Goal: Task Accomplishment & Management: Use online tool/utility

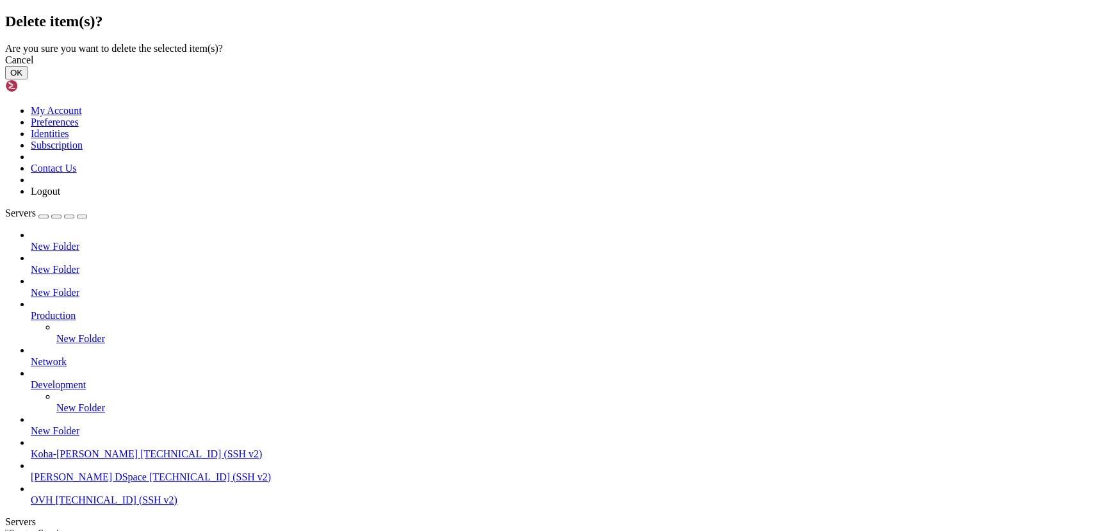
click at [28, 79] on button "OK" at bounding box center [16, 72] width 22 height 13
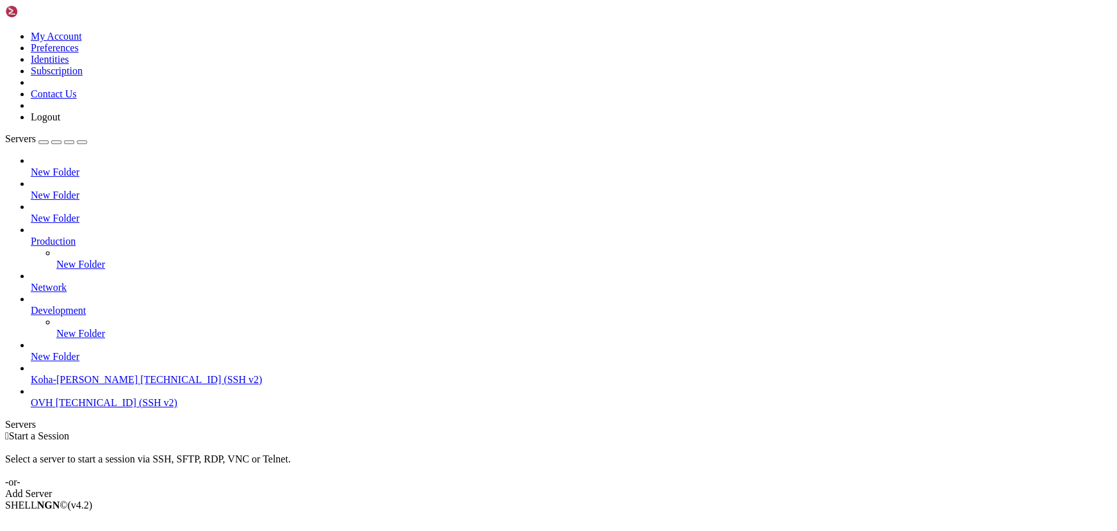
click at [648, 488] on div "Add Server" at bounding box center [558, 494] width 1107 height 12
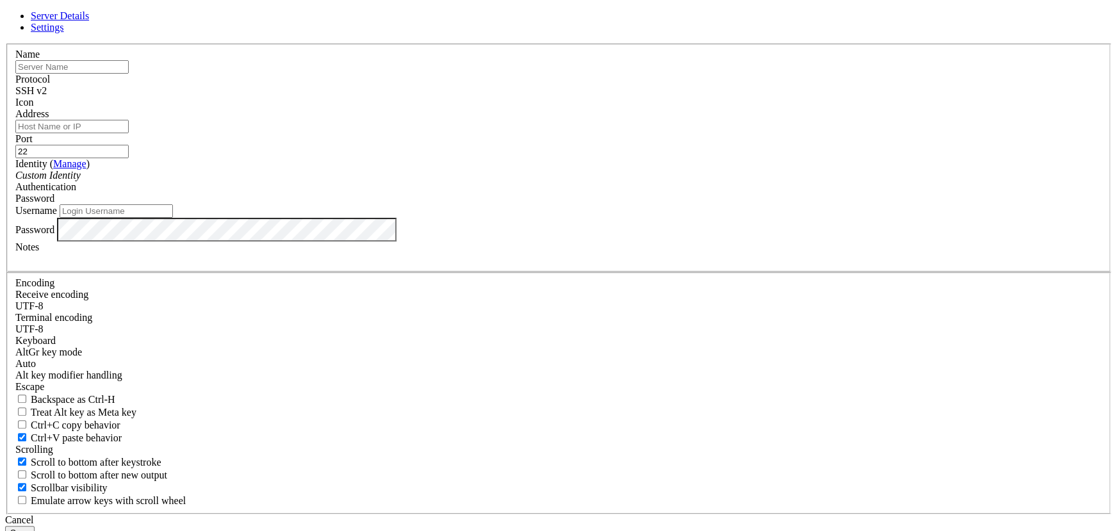
click at [129, 133] on input "Address" at bounding box center [71, 126] width 113 height 13
paste input "[TECHNICAL_ID]"
type input "[TECHNICAL_ID]"
click at [129, 74] on input "text" at bounding box center [71, 66] width 113 height 13
type input "[PERSON_NAME]-Live Koha"
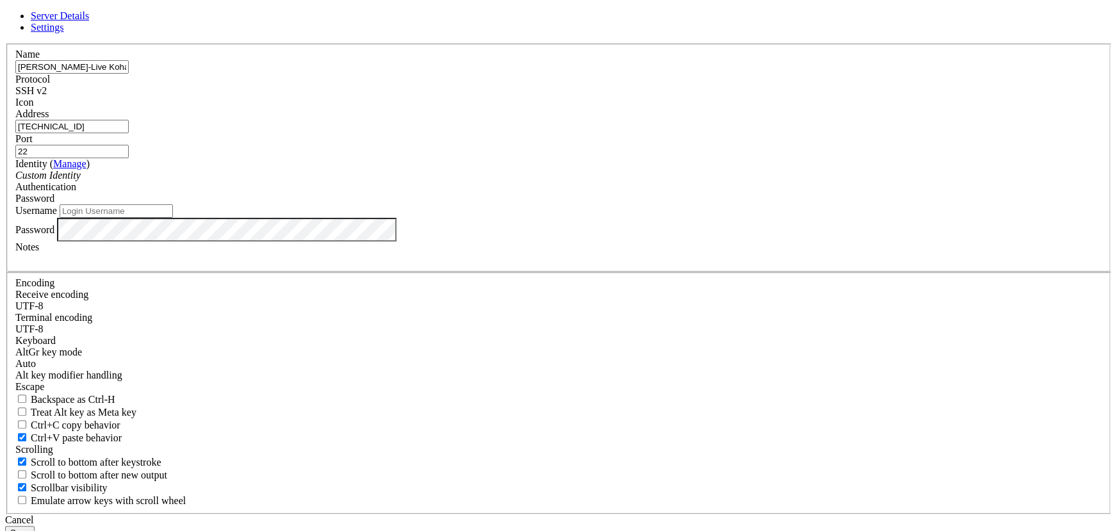
click at [5, 526] on button "Save" at bounding box center [19, 532] width 29 height 13
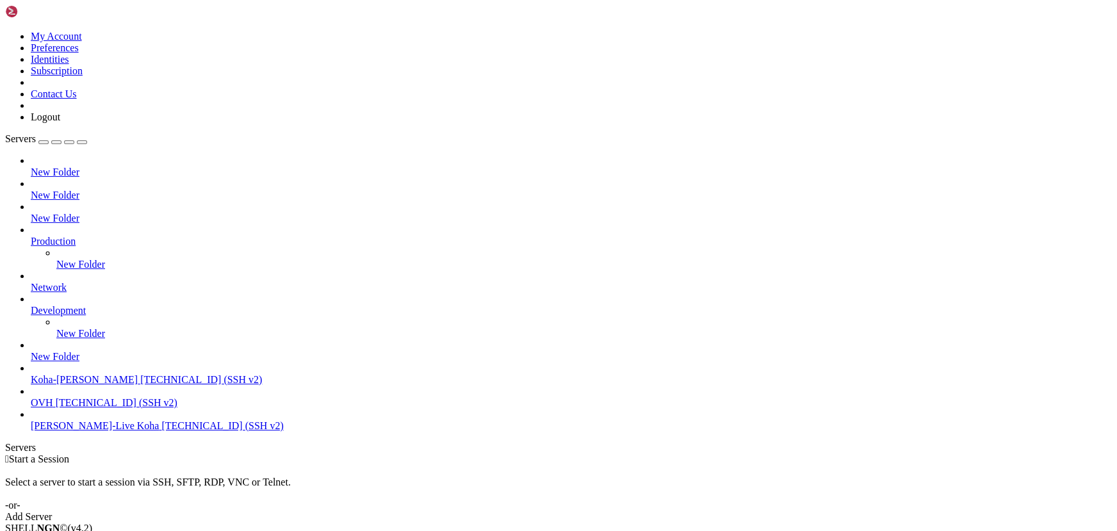
click at [161, 431] on span "[TECHNICAL_ID] (SSH v2)" at bounding box center [222, 425] width 122 height 11
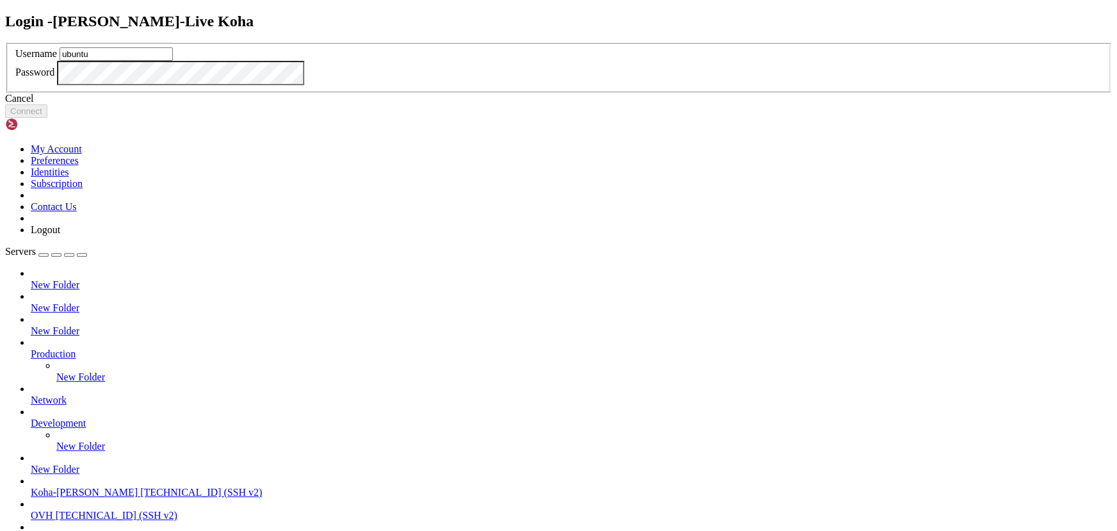
drag, startPoint x: 485, startPoint y: 240, endPoint x: 423, endPoint y: 255, distance: 63.9
click at [423, 93] on div "Username ubuntu Password" at bounding box center [558, 68] width 1107 height 50
type input "root"
click at [47, 118] on button "Connect" at bounding box center [26, 110] width 42 height 13
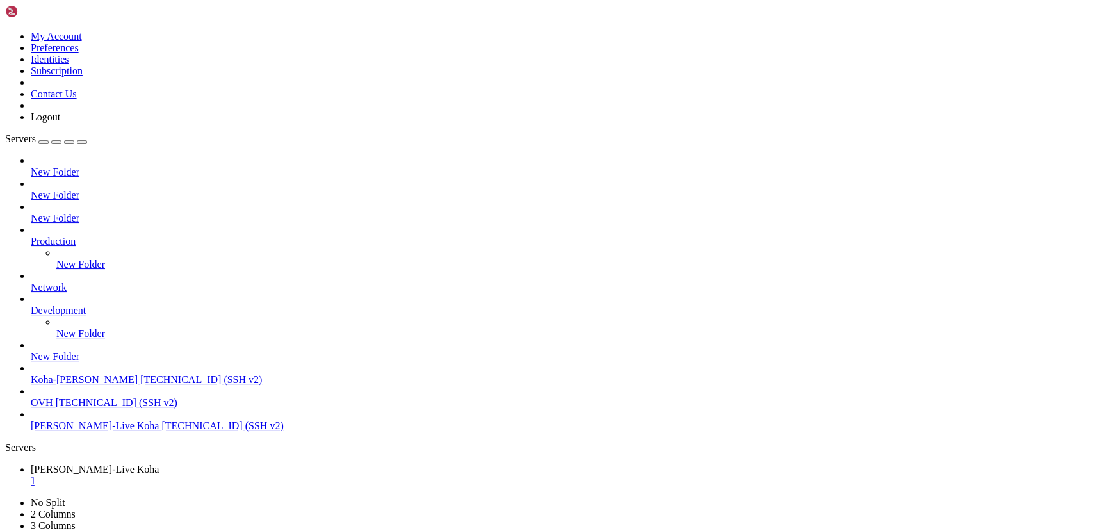
drag, startPoint x: 495, startPoint y: 940, endPoint x: 622, endPoint y: 942, distance: 126.9
drag, startPoint x: 495, startPoint y: 939, endPoint x: 646, endPoint y: 946, distance: 152.0
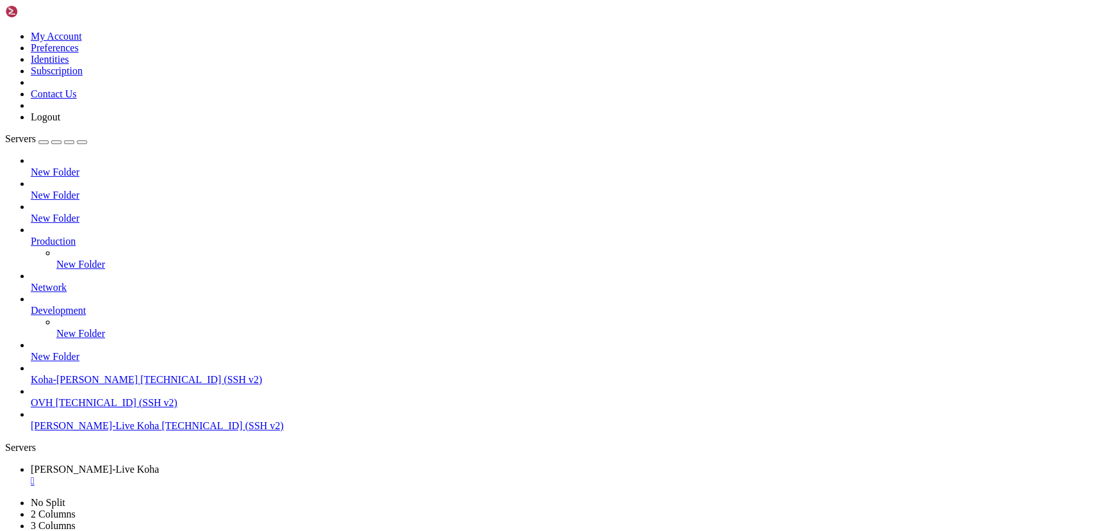
click at [159, 464] on span "[PERSON_NAME]-Live Koha" at bounding box center [95, 469] width 128 height 11
drag, startPoint x: 105, startPoint y: 701, endPoint x: 144, endPoint y: 701, distance: 39.1
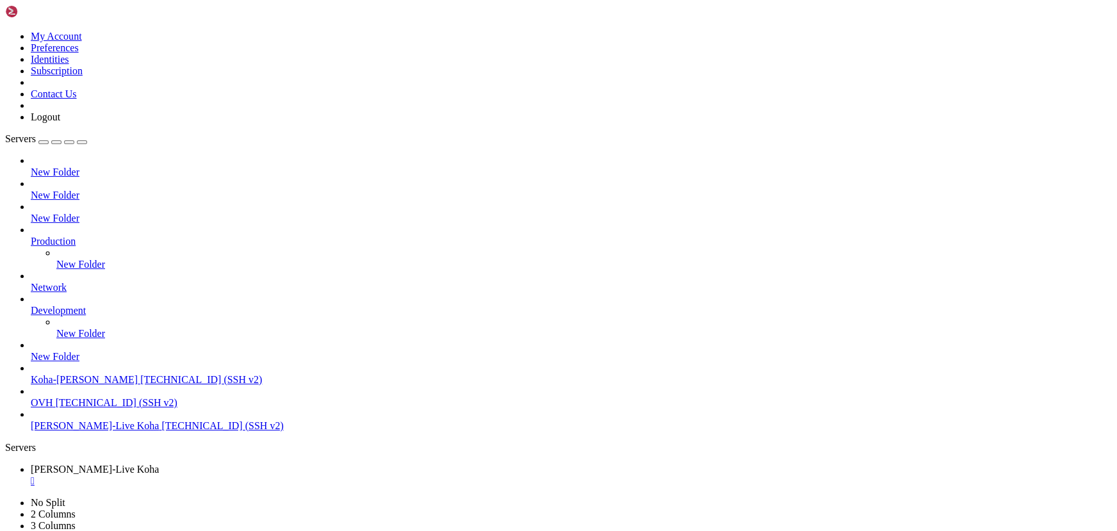
drag, startPoint x: 497, startPoint y: 940, endPoint x: 648, endPoint y: 943, distance: 150.6
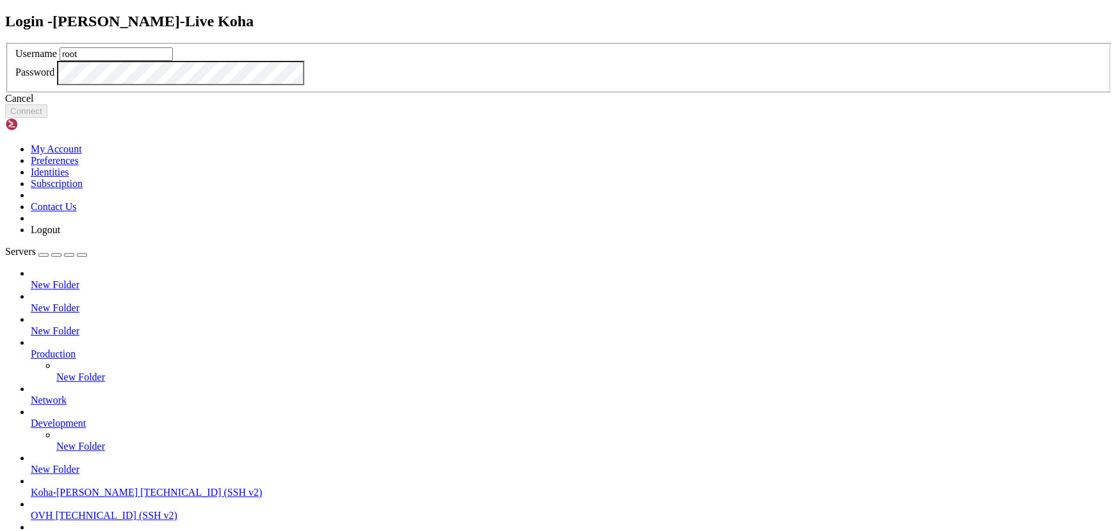
type input "root"
click at [47, 118] on button "Connect" at bounding box center [26, 110] width 42 height 13
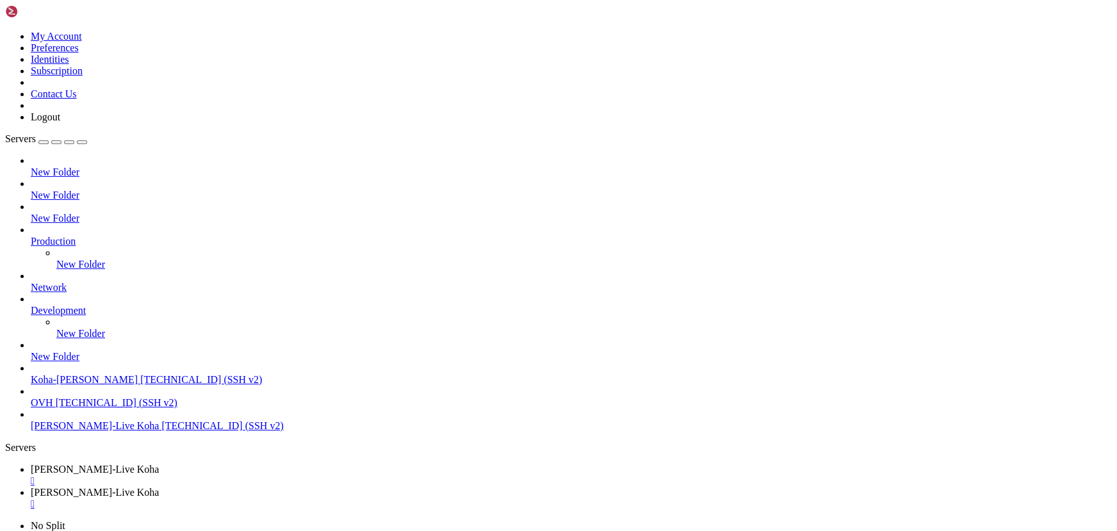
type input "/root/backup"
click at [161, 431] on span "[TECHNICAL_ID] (SSH v2)" at bounding box center [222, 425] width 122 height 11
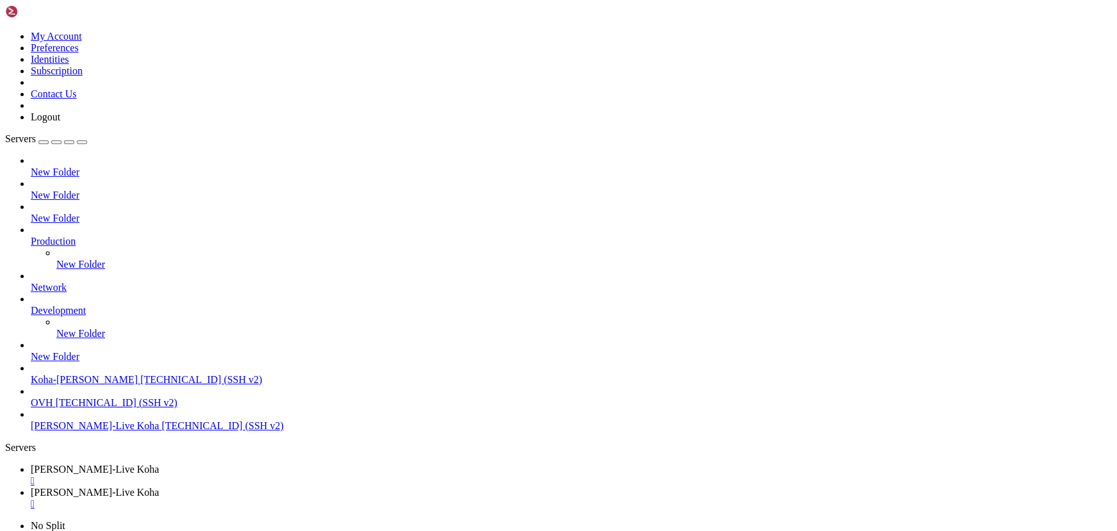
click at [161, 431] on span "[TECHNICAL_ID] (SSH v2)" at bounding box center [222, 425] width 122 height 11
click at [478, 521] on div "" at bounding box center [571, 527] width 1081 height 12
click at [365, 498] on div "" at bounding box center [571, 504] width 1081 height 12
click at [259, 475] on div "" at bounding box center [571, 481] width 1081 height 12
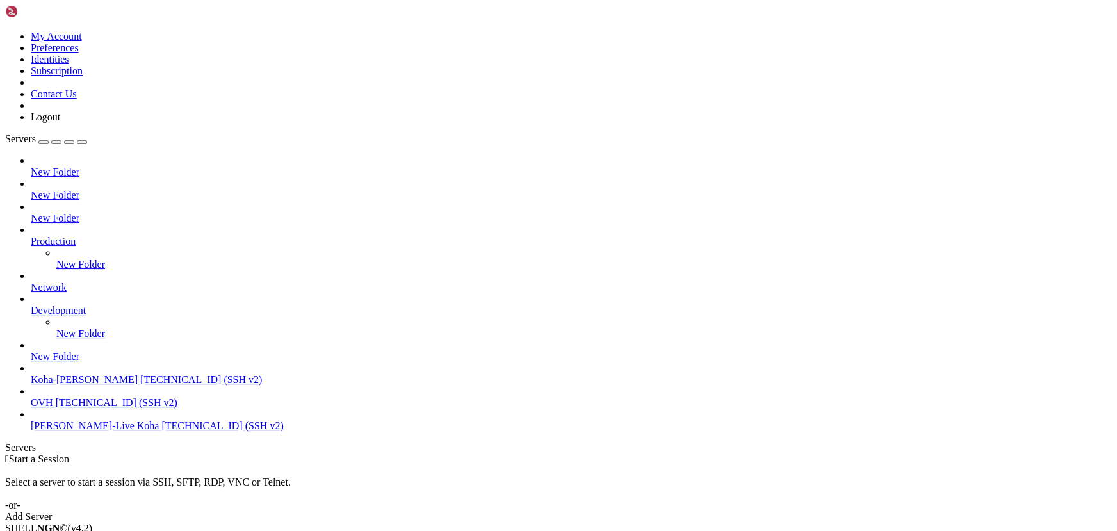
click at [5, 31] on icon at bounding box center [5, 31] width 0 height 0
click at [60, 122] on link "Logout" at bounding box center [45, 116] width 29 height 11
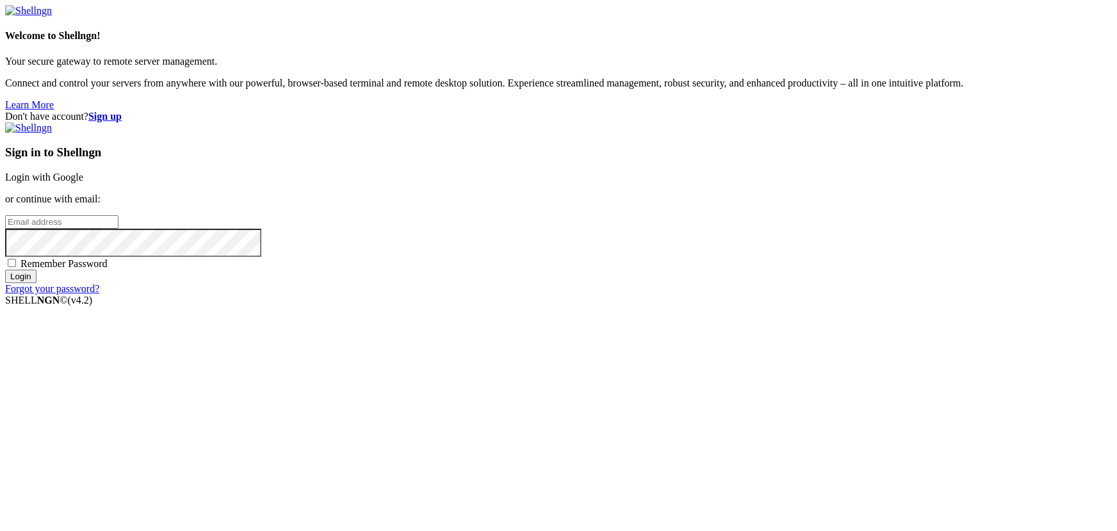
click at [83, 183] on link "Login with Google" at bounding box center [44, 177] width 78 height 11
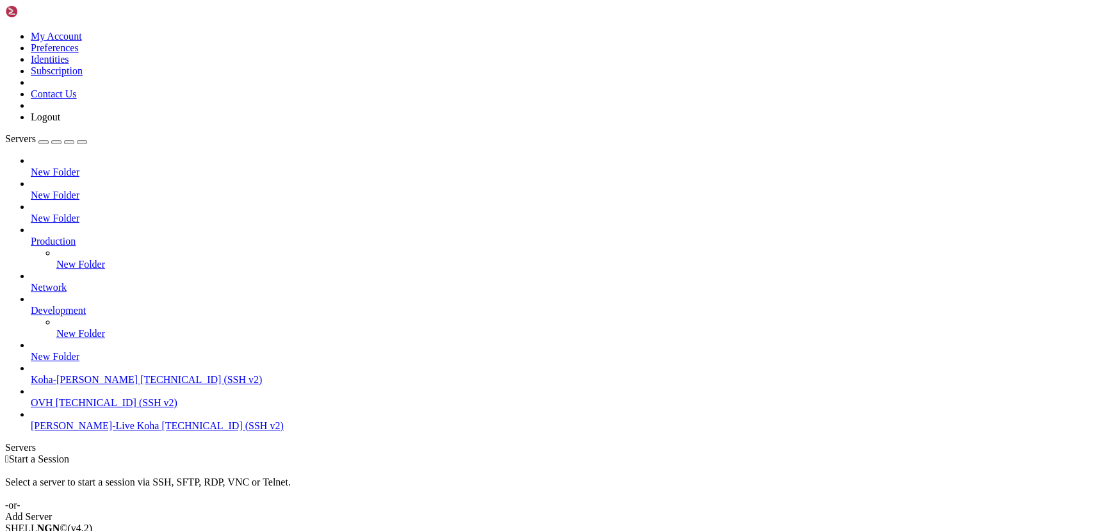
click at [5, 31] on icon at bounding box center [5, 31] width 0 height 0
click at [60, 122] on link "Logout" at bounding box center [45, 116] width 29 height 11
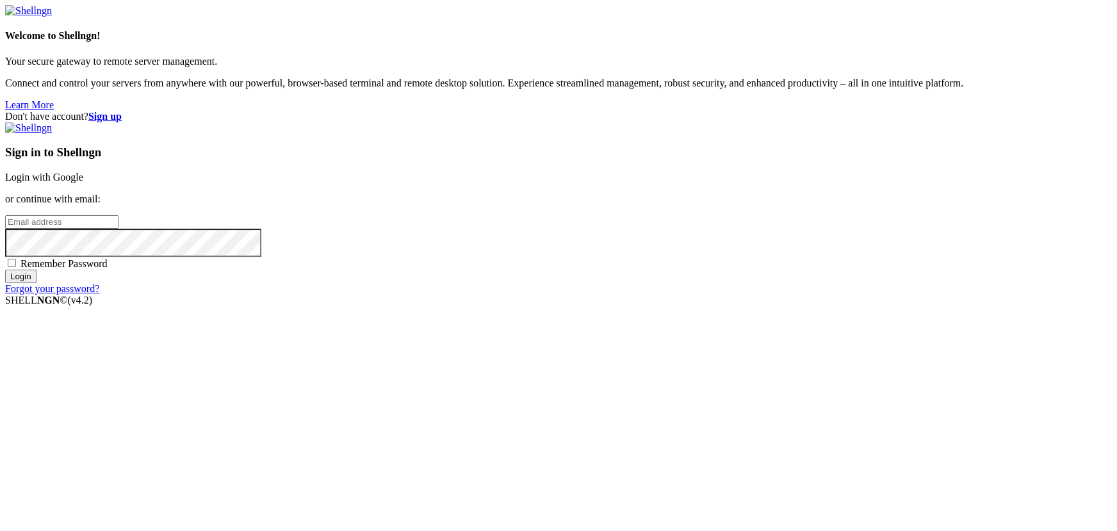
click at [119, 229] on input "email" at bounding box center [61, 221] width 113 height 13
click at [83, 183] on link "Login with Google" at bounding box center [44, 177] width 78 height 11
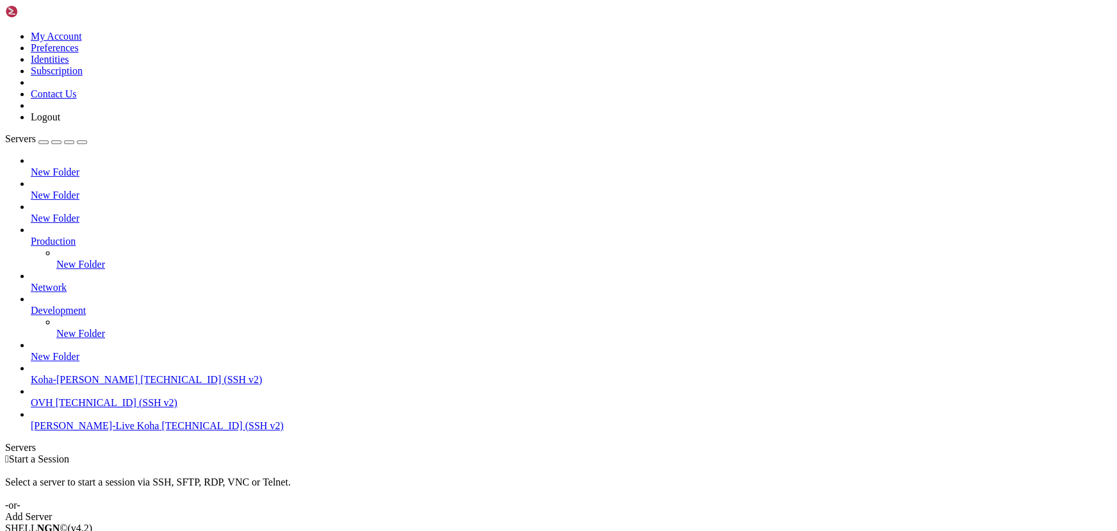
click at [634, 511] on div "Add Server" at bounding box center [558, 517] width 1107 height 12
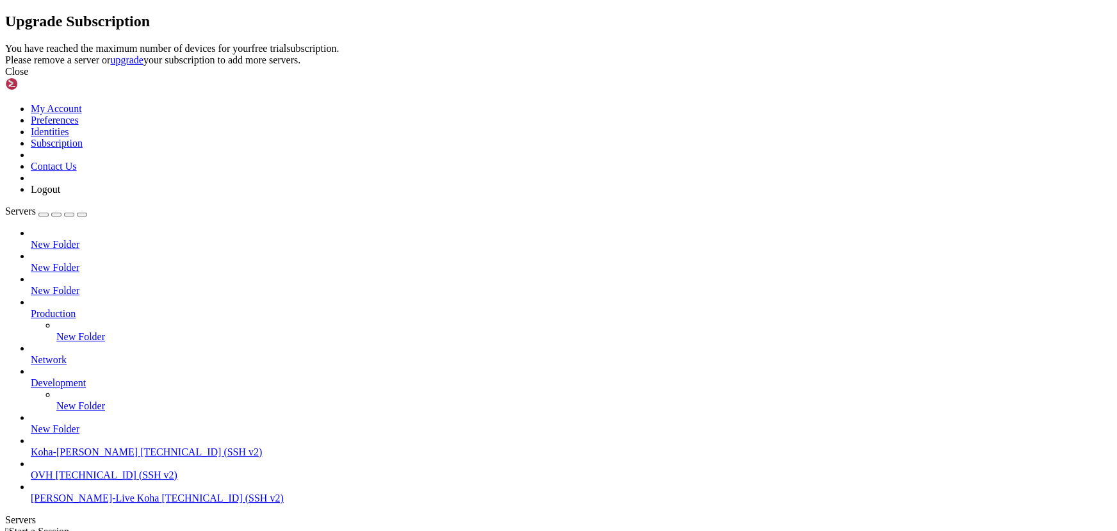
click at [5, 43] on icon at bounding box center [5, 43] width 0 height 0
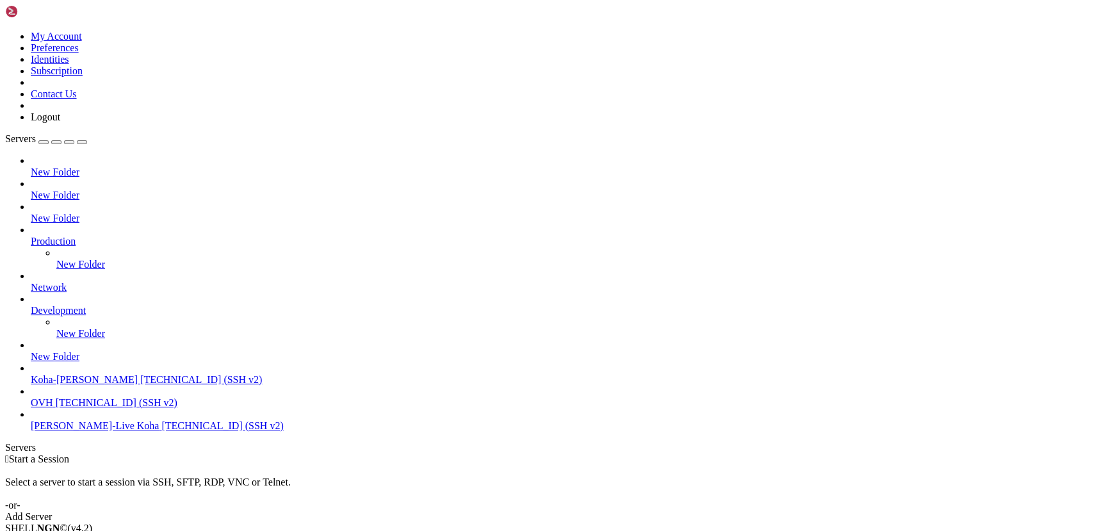
click at [81, 382] on span "Koha-[PERSON_NAME]" at bounding box center [84, 379] width 107 height 11
click at [140, 385] on span "[TECHNICAL_ID] (SSH v2)" at bounding box center [201, 379] width 122 height 11
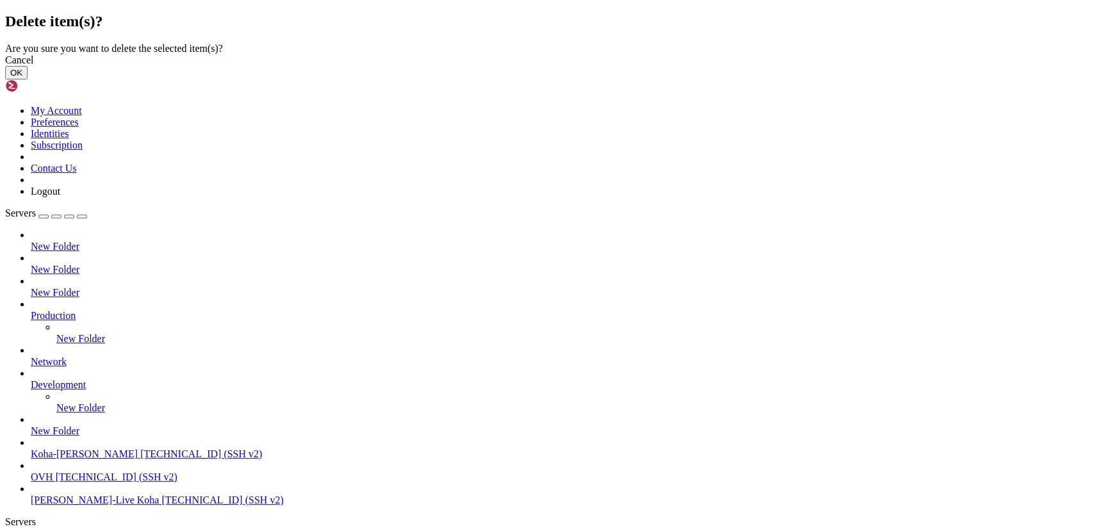
drag, startPoint x: 703, startPoint y: 313, endPoint x: 541, endPoint y: 255, distance: 171.6
click at [28, 79] on button "OK" at bounding box center [16, 72] width 22 height 13
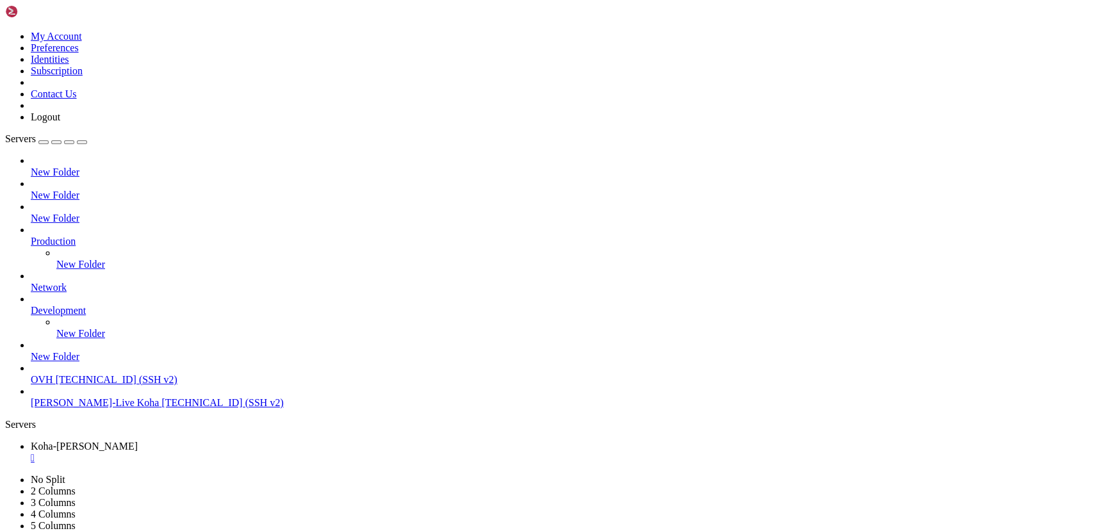
click at [261, 452] on div "" at bounding box center [571, 458] width 1081 height 12
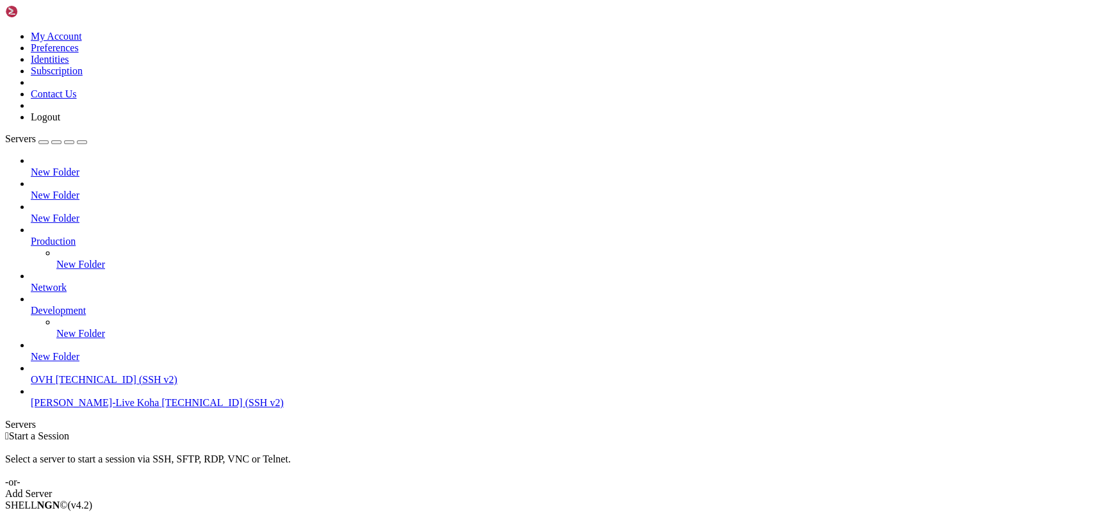
click at [620, 488] on div "Add Server" at bounding box center [558, 494] width 1107 height 12
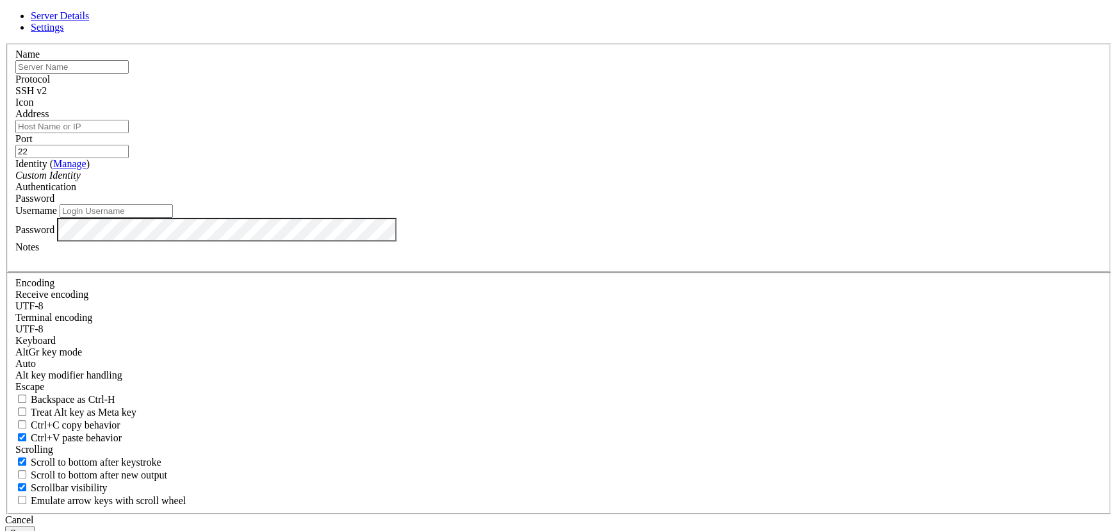
click at [129, 74] on input "text" at bounding box center [71, 66] width 113 height 13
type input "[PERSON_NAME]-DSpace-Live"
click at [129, 133] on input "Address" at bounding box center [71, 126] width 113 height 13
paste input "[TECHNICAL_ID]"
type input "[TECHNICAL_ID]"
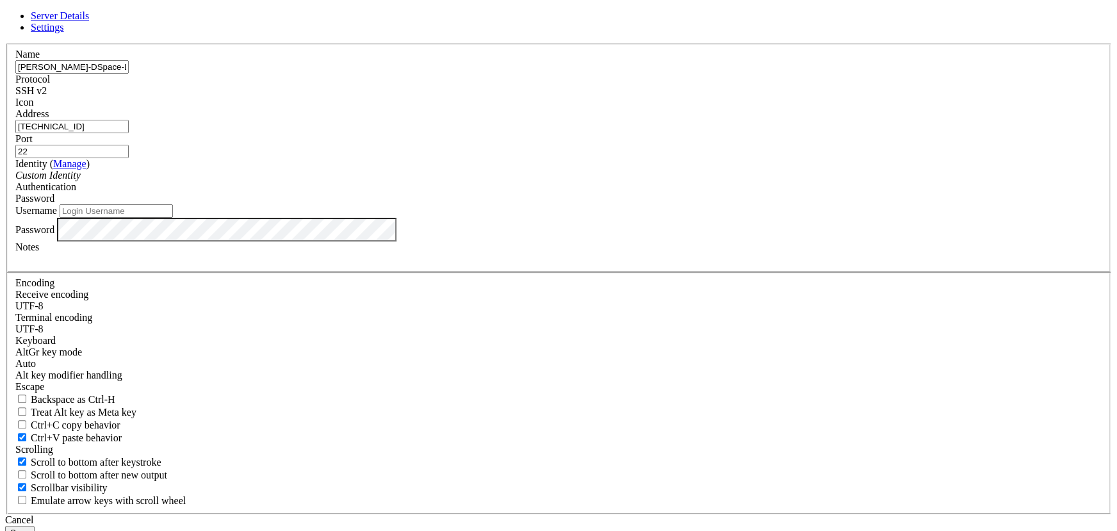
click at [173, 218] on input "Username" at bounding box center [116, 210] width 113 height 13
type input "root"
click at [35, 526] on button "Save" at bounding box center [19, 532] width 29 height 13
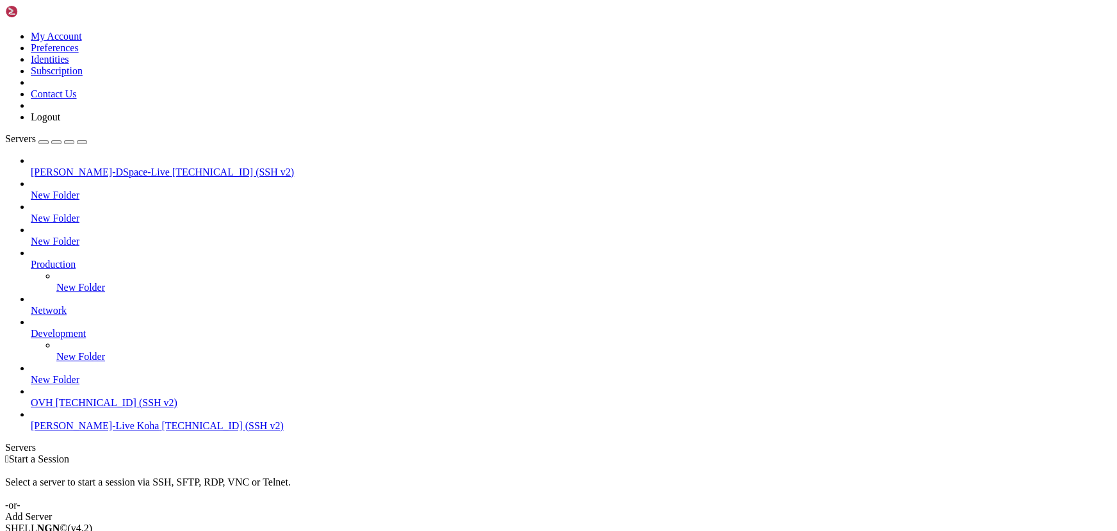
click at [172, 167] on span "[TECHNICAL_ID] (SSH v2)" at bounding box center [233, 172] width 122 height 11
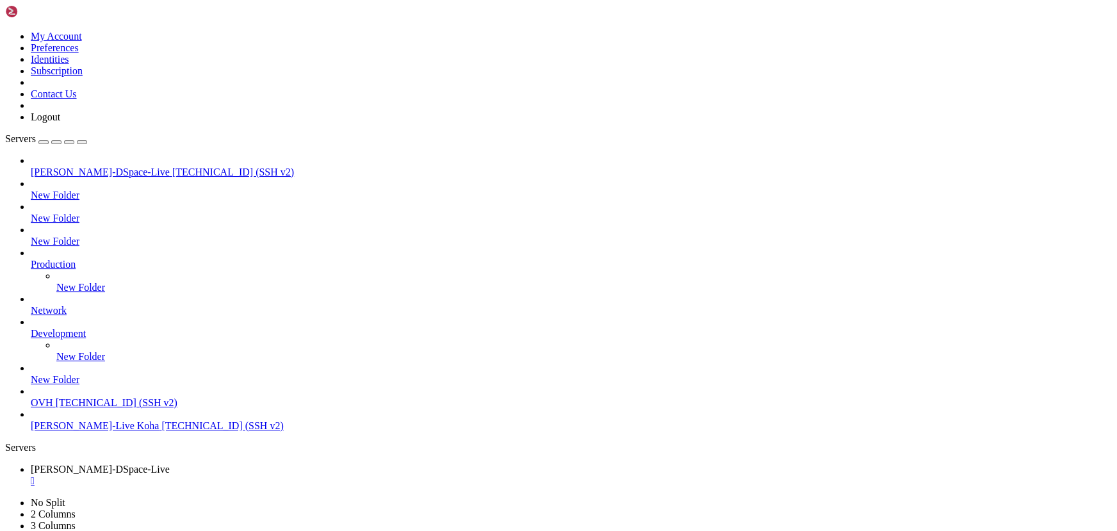
scroll to position [44, 0]
drag, startPoint x: 162, startPoint y: 844, endPoint x: 89, endPoint y: 832, distance: 73.9
drag, startPoint x: 168, startPoint y: 911, endPoint x: 136, endPoint y: 902, distance: 32.6
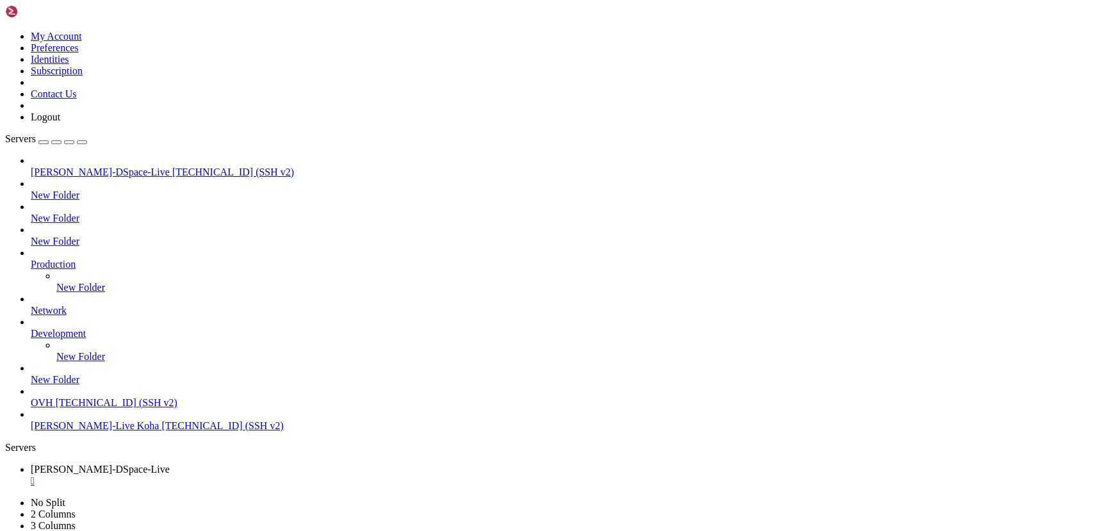
scroll to position [87, 0]
drag, startPoint x: 263, startPoint y: 993, endPoint x: 161, endPoint y: 960, distance: 107.2
drag, startPoint x: 195, startPoint y: 971, endPoint x: 151, endPoint y: 949, distance: 49.3
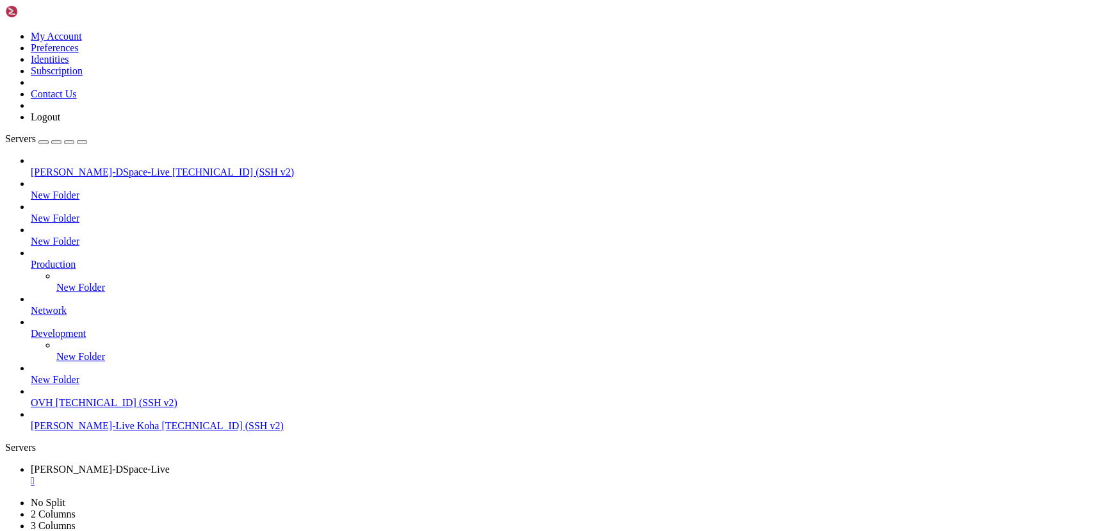
drag, startPoint x: 129, startPoint y: 1126, endPoint x: 231, endPoint y: 1127, distance: 101.2
click at [268, 475] on div "" at bounding box center [571, 481] width 1081 height 12
